Goal: Communication & Community: Share content

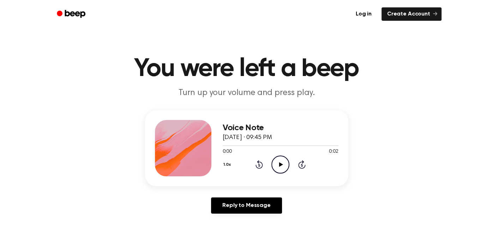
click at [401, 81] on h1 "You were left a beep" at bounding box center [246, 68] width 361 height 25
click at [282, 165] on icon "Play Audio" at bounding box center [280, 165] width 18 height 18
click at [401, 244] on main "You were left a beep Turn up your volume and press play. Voice Note [DATE] · 09…" at bounding box center [246, 217] width 493 height 435
click at [282, 165] on icon "Play Audio" at bounding box center [280, 165] width 18 height 18
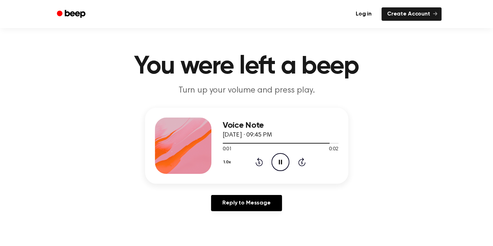
scroll to position [2, 0]
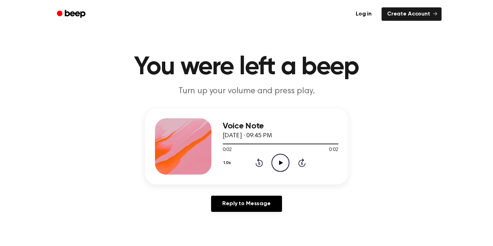
click at [282, 159] on icon "Play Audio" at bounding box center [280, 163] width 18 height 18
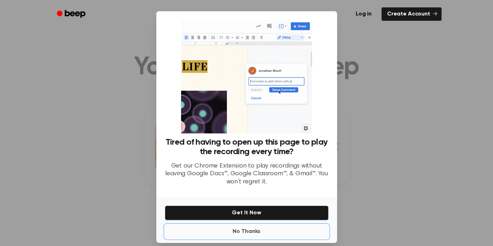
click at [250, 230] on button "No Thanks" at bounding box center [247, 232] width 164 height 14
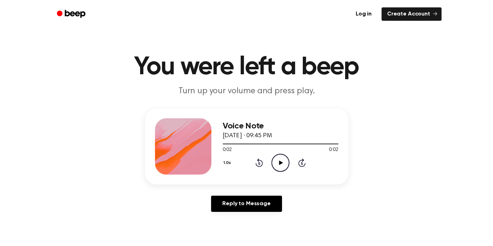
click at [281, 169] on icon "Play Audio" at bounding box center [280, 163] width 18 height 18
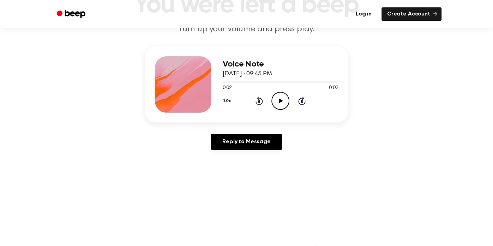
scroll to position [63, 0]
click at [284, 104] on icon "Play Audio" at bounding box center [280, 101] width 18 height 18
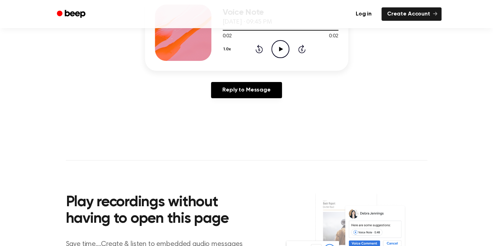
scroll to position [114, 0]
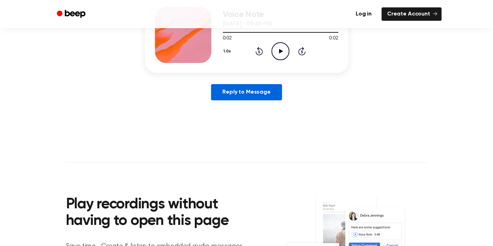
click at [264, 90] on link "Reply to Message" at bounding box center [246, 92] width 71 height 16
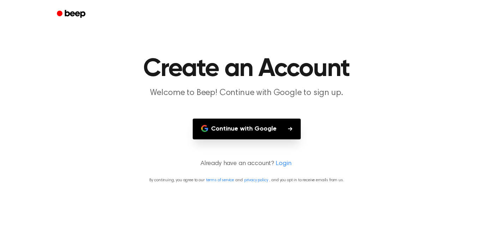
click at [267, 125] on button "Continue with Google" at bounding box center [247, 129] width 108 height 21
click at [401, 81] on h1 "Create an Account" at bounding box center [246, 68] width 361 height 25
click at [246, 132] on button "Continue with Google" at bounding box center [247, 129] width 108 height 21
click at [401, 83] on header "Create an Account Welcome to Beep! Continue with Google to sign up." at bounding box center [246, 77] width 476 height 43
click at [246, 134] on button "Continue with Google" at bounding box center [247, 129] width 108 height 21
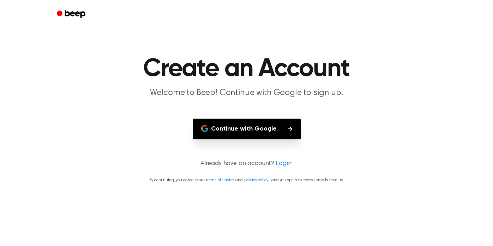
click at [401, 81] on h1 "Create an Account" at bounding box center [246, 68] width 361 height 25
click at [235, 121] on button "Continue with Google" at bounding box center [247, 129] width 108 height 21
click at [401, 79] on h1 "Create an Account" at bounding box center [246, 68] width 361 height 25
click at [236, 122] on button "Continue with Google" at bounding box center [247, 129] width 108 height 21
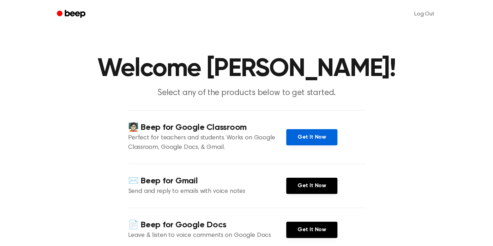
click at [300, 144] on link "Get It Now" at bounding box center [311, 137] width 51 height 16
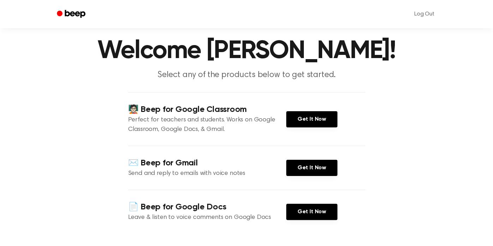
scroll to position [33, 0]
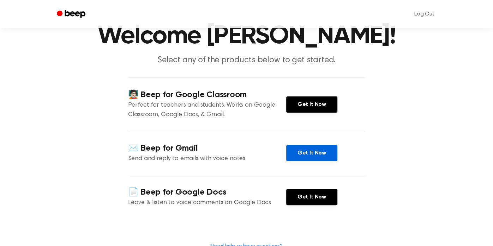
click at [308, 154] on link "Get It Now" at bounding box center [311, 153] width 51 height 16
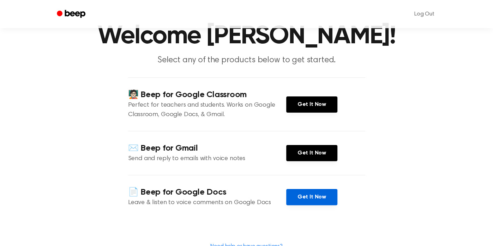
click at [296, 197] on link "Get It Now" at bounding box center [311, 197] width 51 height 16
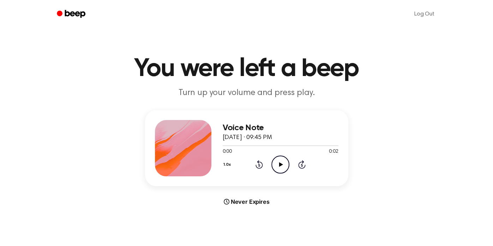
click at [237, 205] on div "Never Expires" at bounding box center [246, 202] width 203 height 8
click at [237, 203] on div "Never Expires" at bounding box center [246, 202] width 203 height 8
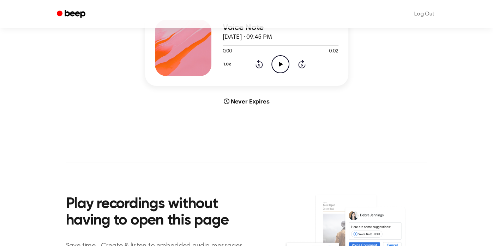
scroll to position [310, 0]
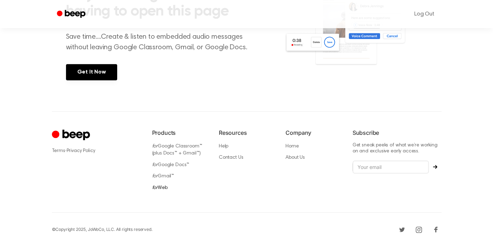
click at [159, 187] on link "for Web" at bounding box center [160, 188] width 16 height 5
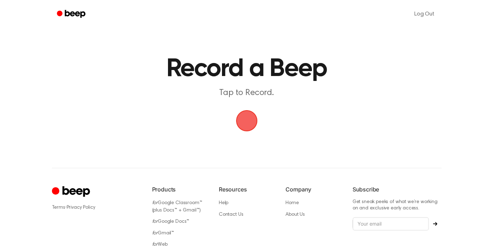
click at [251, 117] on span "button" at bounding box center [246, 120] width 25 height 25
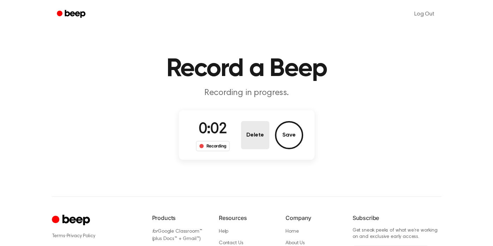
click at [256, 125] on button "Delete" at bounding box center [255, 135] width 28 height 28
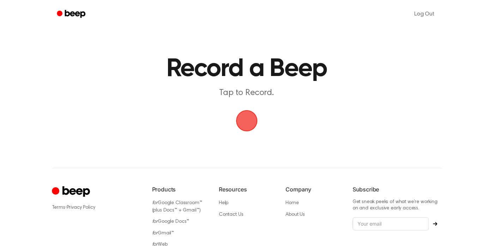
click at [246, 118] on span "button" at bounding box center [246, 120] width 27 height 27
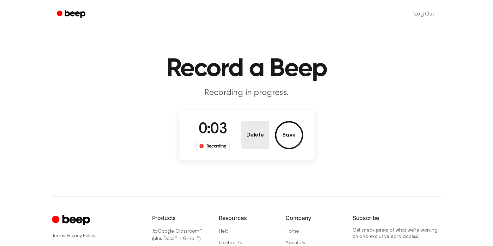
click at [246, 131] on button "Delete" at bounding box center [255, 135] width 28 height 28
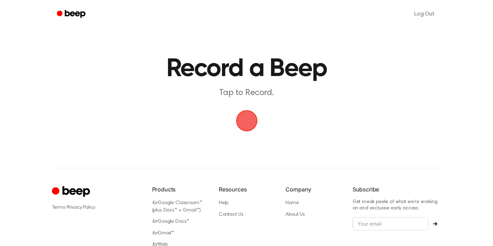
click at [247, 132] on span "button" at bounding box center [246, 120] width 37 height 37
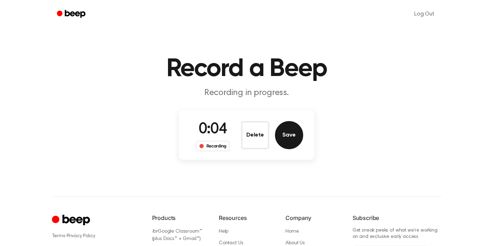
click at [295, 133] on button "Save" at bounding box center [289, 135] width 28 height 28
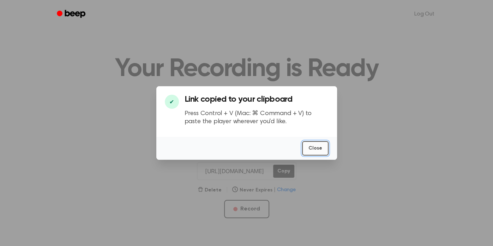
click at [325, 149] on button "Close" at bounding box center [315, 148] width 26 height 14
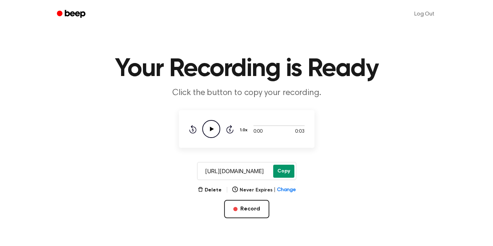
click at [285, 171] on button "Copy" at bounding box center [283, 171] width 21 height 13
